Goal: Task Accomplishment & Management: Use online tool/utility

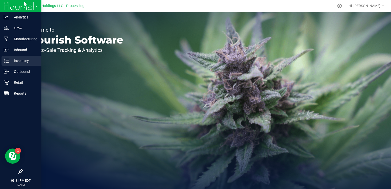
click at [22, 61] on p "Inventory" at bounding box center [24, 61] width 30 height 6
click at [20, 62] on p "Inventory" at bounding box center [24, 61] width 30 height 6
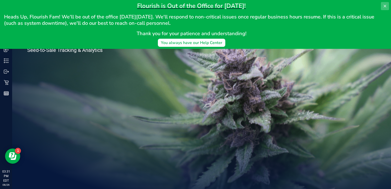
click at [386, 6] on icon at bounding box center [385, 6] width 4 height 4
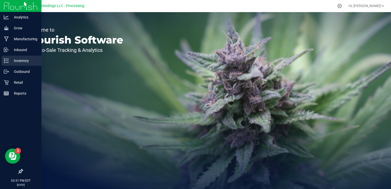
click at [19, 63] on p "Inventory" at bounding box center [24, 61] width 30 height 6
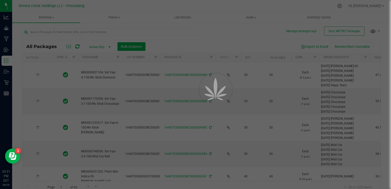
type input "[DATE]"
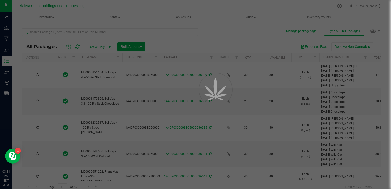
type input "[DATE]"
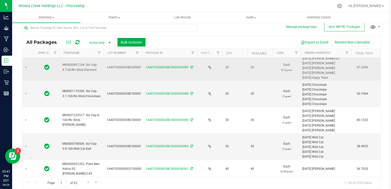
scroll to position [0, 26]
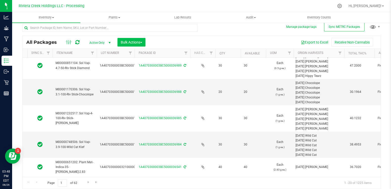
click at [141, 42] on span "button" at bounding box center [141, 42] width 2 height 1
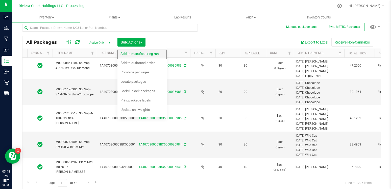
click at [150, 53] on span "Add to manufacturing run" at bounding box center [140, 54] width 38 height 4
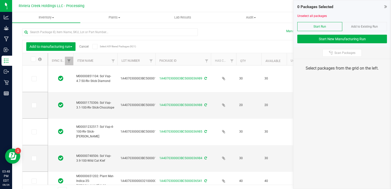
type input "[DATE]"
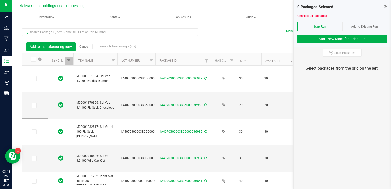
type input "[DATE]"
click at [332, 52] on icon at bounding box center [331, 53] width 4 height 4
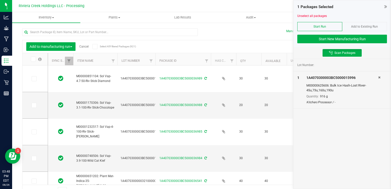
click at [346, 91] on div "M00000625606: Bulk Ice Hash-Lost River-45u,73u,160u,190u" at bounding box center [342, 88] width 72 height 10
click at [334, 39] on button "Start New Manufacturing Run" at bounding box center [342, 39] width 90 height 9
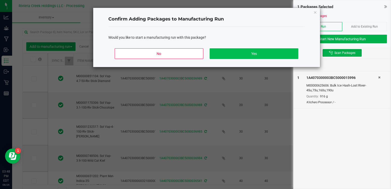
click at [253, 52] on button "Yes" at bounding box center [254, 53] width 88 height 11
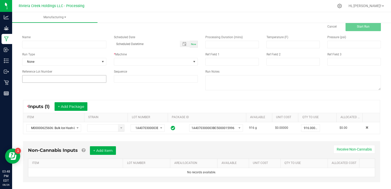
scroll to position [14, 0]
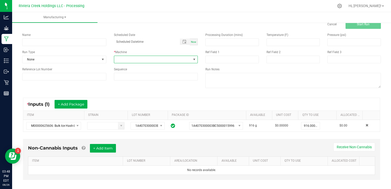
click at [138, 59] on span at bounding box center [152, 59] width 77 height 7
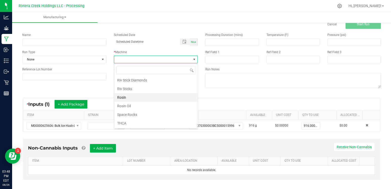
scroll to position [18, 0]
click at [129, 98] on li "Rosin" at bounding box center [156, 97] width 84 height 9
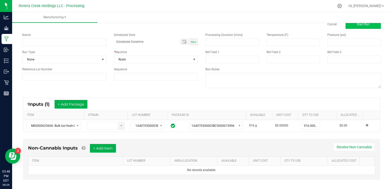
click at [351, 25] on button "Start Run" at bounding box center [363, 24] width 35 height 9
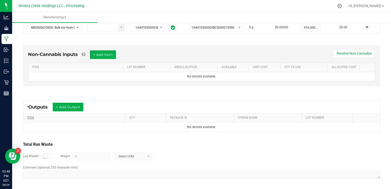
scroll to position [118, 0]
click at [67, 108] on button "+ Add Output" at bounding box center [68, 107] width 31 height 9
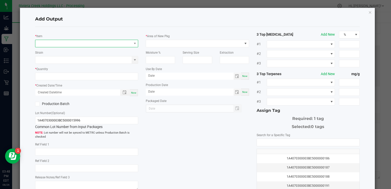
click at [53, 42] on span "NO DATA FOUND" at bounding box center [83, 43] width 96 height 7
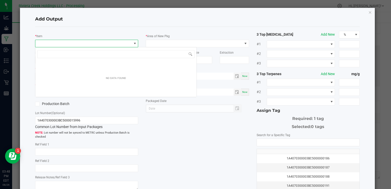
scroll to position [8, 103]
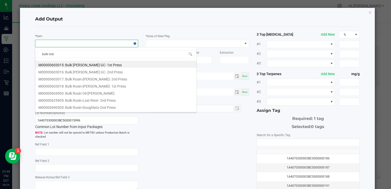
type input "bulk rosin"
click at [101, 102] on li "M00000625905: Bulk Rosin-Lost River- 2nd Press" at bounding box center [115, 99] width 161 height 7
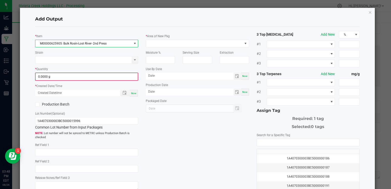
type input "0"
click at [74, 77] on input "0" at bounding box center [87, 76] width 102 height 7
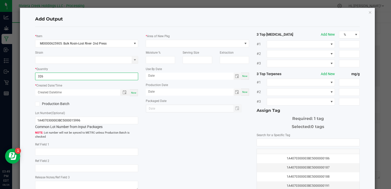
type input "326.0000 g"
click at [96, 102] on div "Production Batch" at bounding box center [86, 104] width 111 height 8
click at [135, 90] on div "Now" at bounding box center [134, 92] width 8 height 7
type input "[DATE] 3:49 PM"
type input "[DATE]"
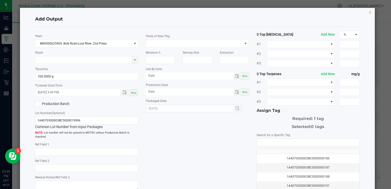
click at [38, 105] on span at bounding box center [37, 104] width 5 height 5
click at [0, 0] on input "Production Batch" at bounding box center [0, 0] width 0 height 0
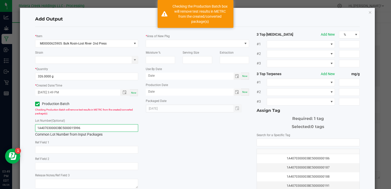
drag, startPoint x: 76, startPoint y: 128, endPoint x: 33, endPoint y: 126, distance: 42.7
click at [33, 126] on div "* Item M00000625905: Bulk Rosin-Lost River- 2nd Press Strain * Quantity 326.000…" at bounding box center [86, 110] width 111 height 159
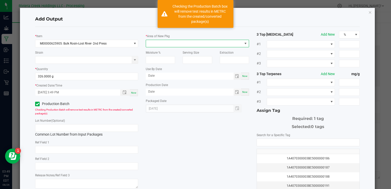
click at [163, 42] on span at bounding box center [194, 43] width 96 height 7
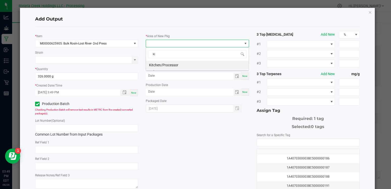
type input "kit"
click at [154, 64] on li "Kitchen/Processor" at bounding box center [197, 65] width 103 height 9
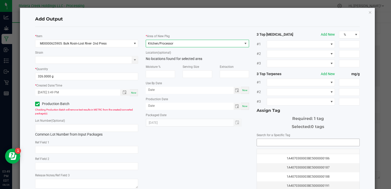
click at [266, 140] on input "NO DATA FOUND" at bounding box center [308, 142] width 103 height 7
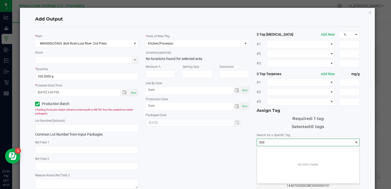
scroll to position [7, 103]
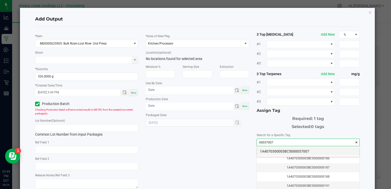
click at [285, 152] on li "1A4070300003BC5000037007" at bounding box center [308, 151] width 103 height 9
type input "1A4070300003BC5000037007"
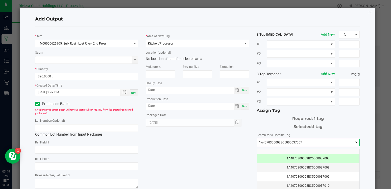
drag, startPoint x: 305, startPoint y: 141, endPoint x: 259, endPoint y: 145, distance: 45.6
click at [228, 141] on div "* Item M00000625905: Bulk Rosin-Lost River- 2nd Press Strain * Quantity 326.000…" at bounding box center [197, 121] width 332 height 181
click at [42, 125] on input "text" at bounding box center [86, 128] width 103 height 8
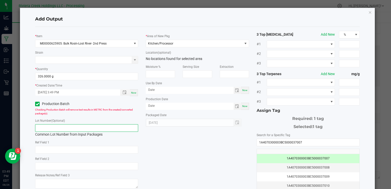
paste input "1A4070300003BC5000037007"
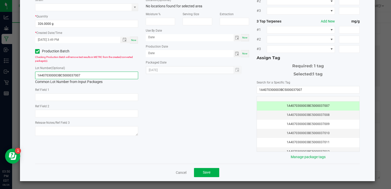
scroll to position [52, 0]
type input "1A4070300003BC5000037007"
click at [198, 172] on button "Save" at bounding box center [206, 172] width 25 height 9
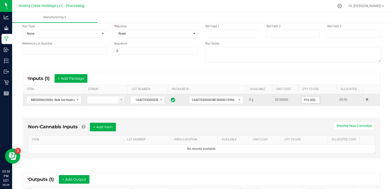
scroll to position [47, 0]
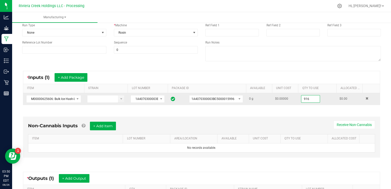
click at [314, 99] on input "916" at bounding box center [310, 98] width 18 height 7
type input "0"
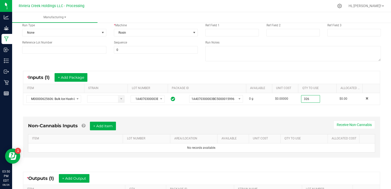
type input "326.0000 g"
click at [297, 112] on div "Non-Cannabis Inputs + Add Item Receive Non-Cannabis ITEM LOT NUMBER AREA/LOCATI…" at bounding box center [201, 138] width 366 height 58
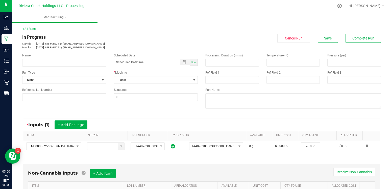
scroll to position [0, 0]
click at [362, 37] on span "Complete Run" at bounding box center [363, 38] width 22 height 4
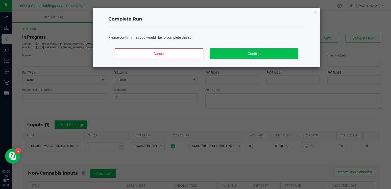
click at [262, 50] on button "Confirm" at bounding box center [254, 53] width 88 height 11
